Goal: Task Accomplishment & Management: Manage account settings

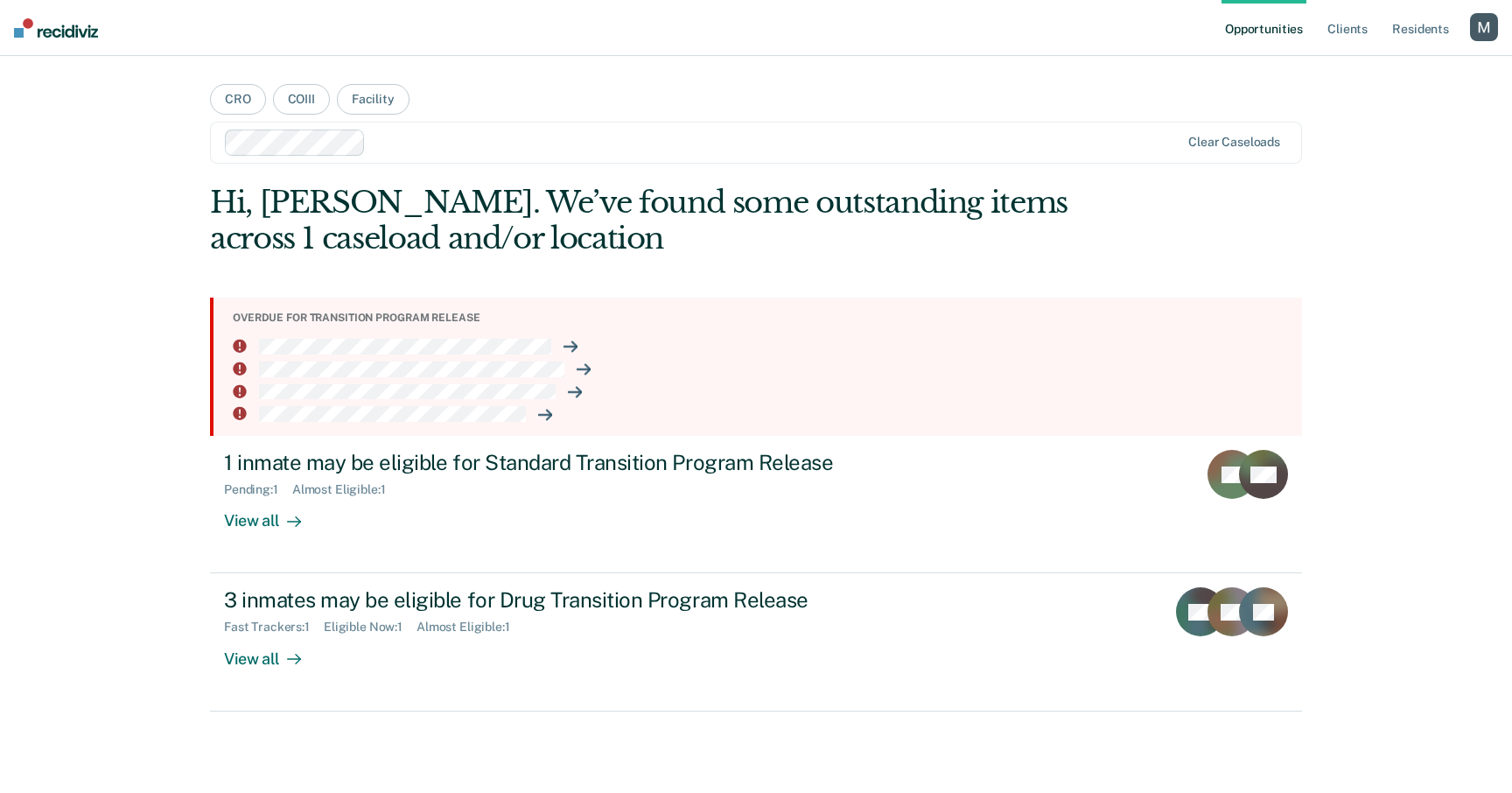
click at [1482, 26] on div "button" at bounding box center [1483, 27] width 28 height 28
click at [1481, 27] on div "button" at bounding box center [1483, 27] width 28 height 28
click at [1359, 71] on link "Profile" at bounding box center [1413, 71] width 141 height 15
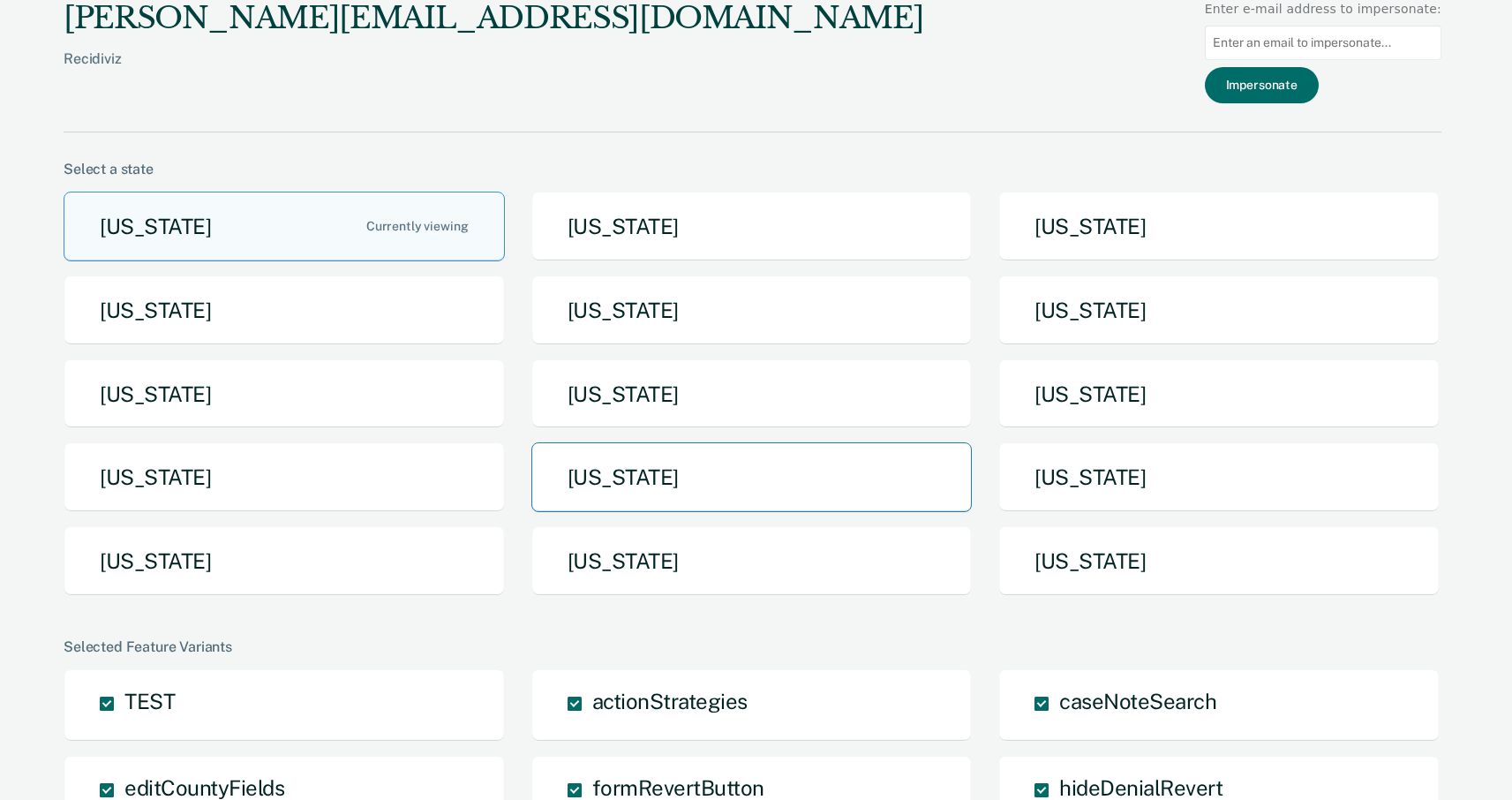
click at [622, 497] on button "Oregon" at bounding box center [752, 477] width 442 height 70
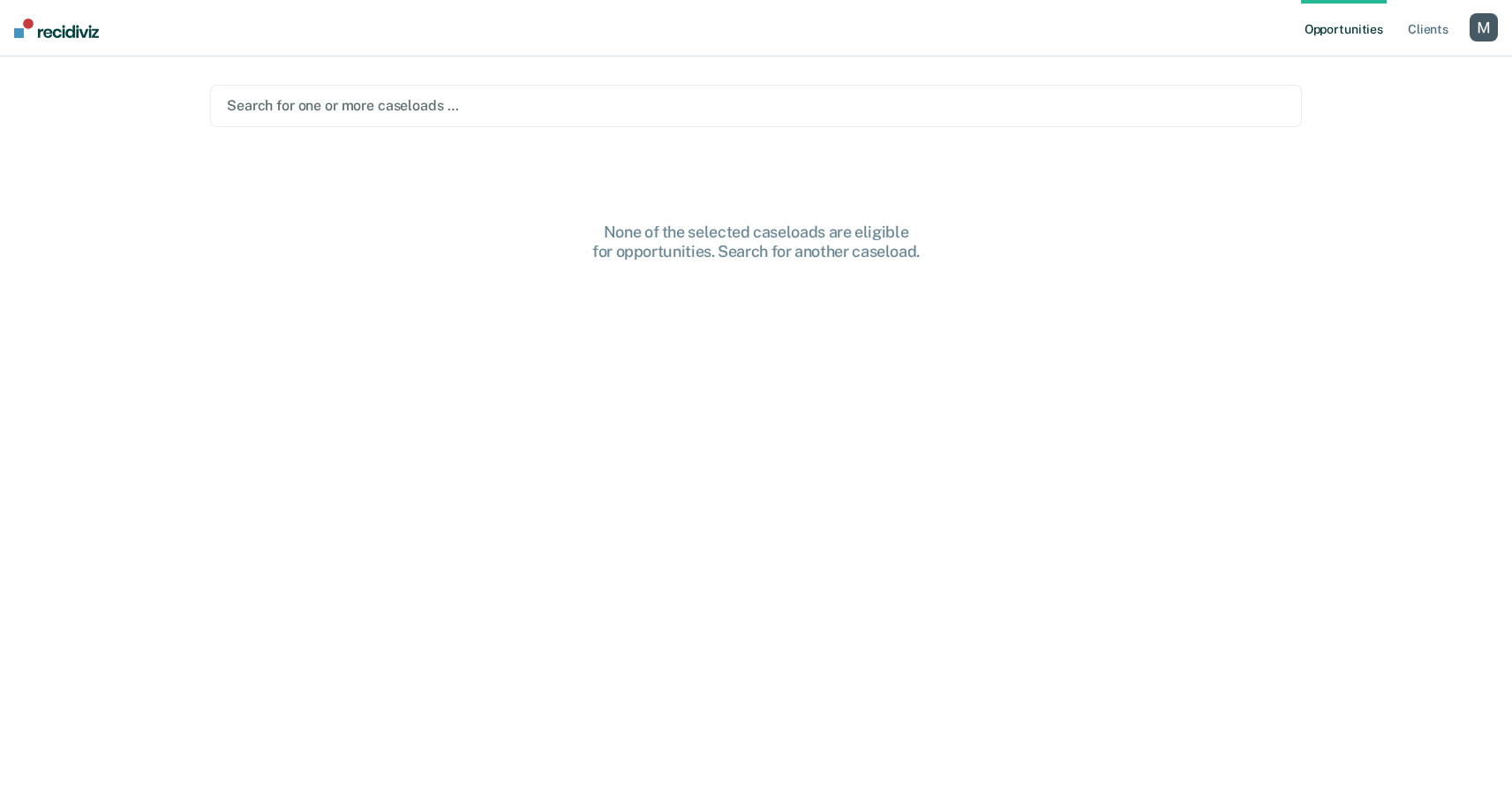
click at [357, 142] on main "Search for one or more caseloads … None of the selected caseloads are eligible …" at bounding box center [756, 407] width 1134 height 700
click at [363, 117] on div "Search for one or more caseloads …" at bounding box center [755, 105] width 1061 height 24
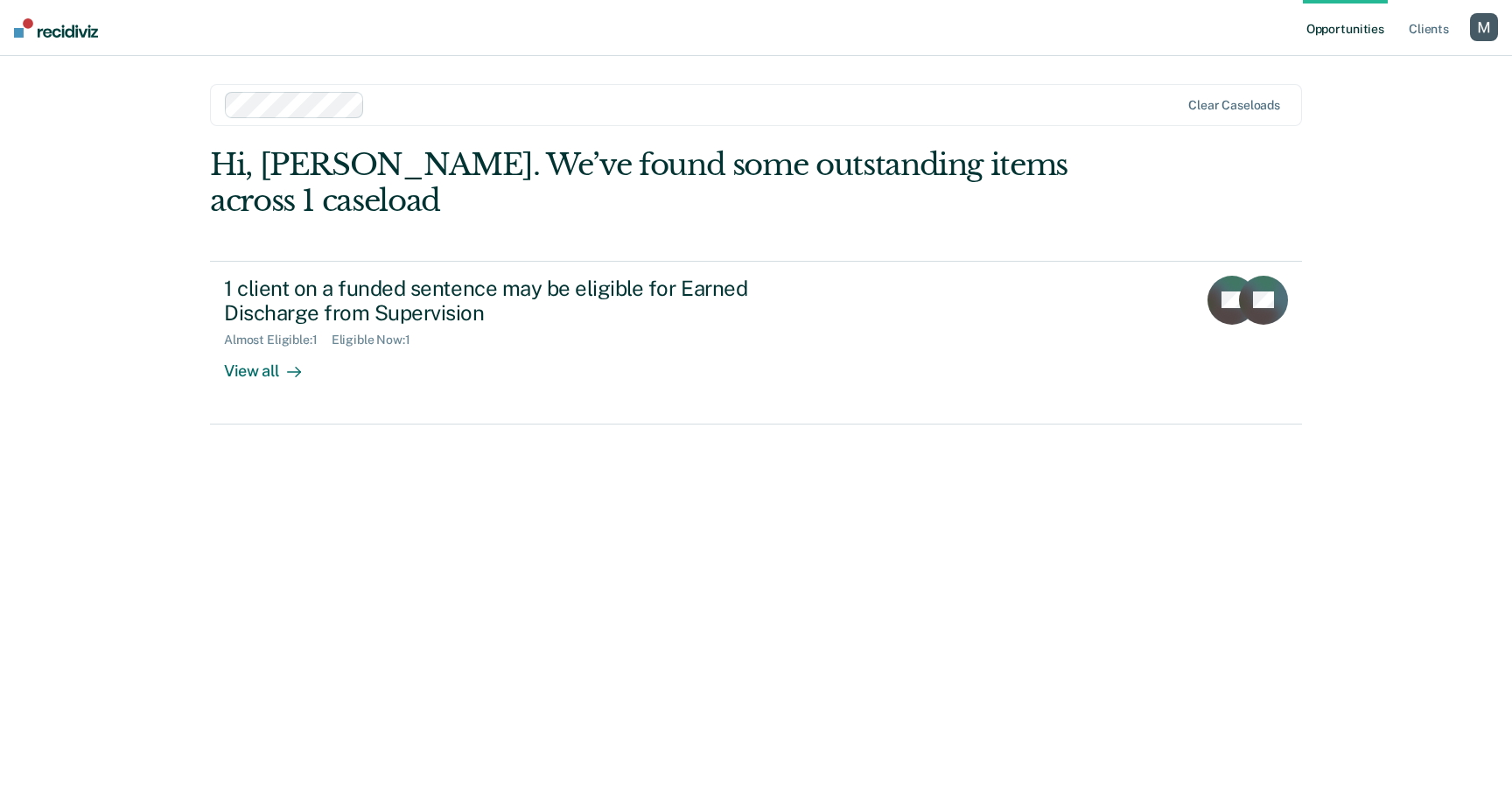
click at [1473, 26] on div "button" at bounding box center [1483, 27] width 28 height 28
click at [1367, 114] on link "Log Out" at bounding box center [1413, 114] width 141 height 15
